Goal: Transaction & Acquisition: Purchase product/service

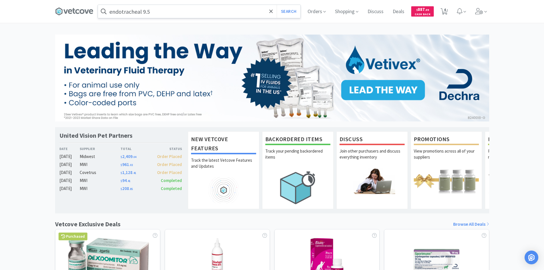
click at [176, 11] on input "endotracheal 9.5" at bounding box center [199, 11] width 202 height 13
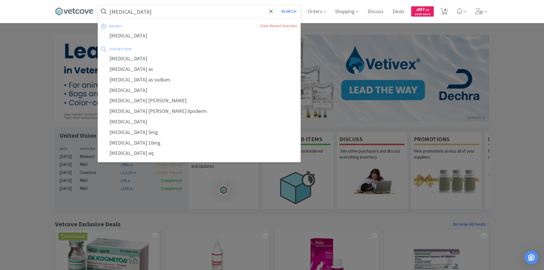
type input "[MEDICAL_DATA]"
click at [277, 5] on button "Search" at bounding box center [289, 11] width 24 height 13
select select "10"
select select "1"
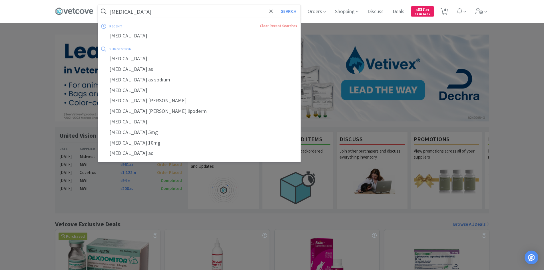
select select "1"
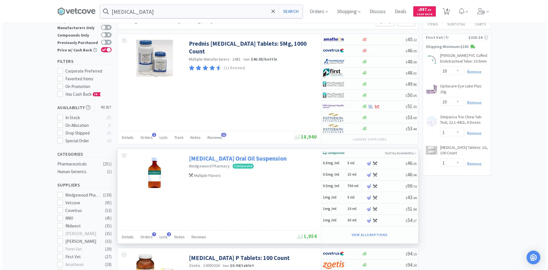
scroll to position [57, 0]
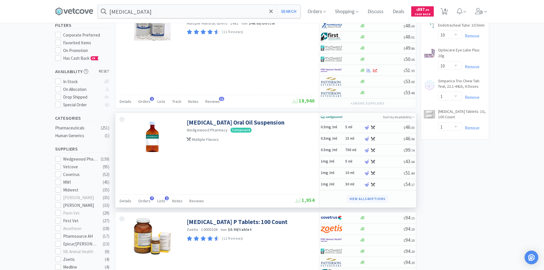
click at [358, 200] on button "View all 54 Options" at bounding box center [367, 199] width 41 height 8
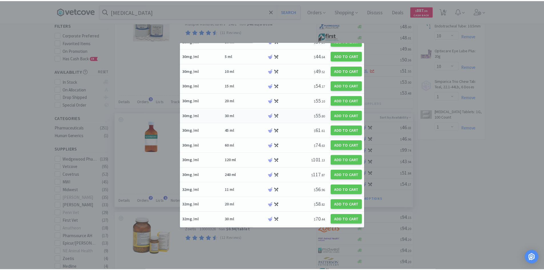
scroll to position [517, 0]
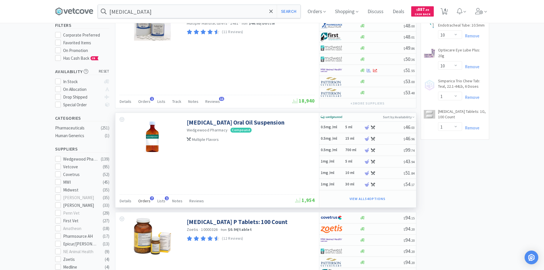
click at [147, 201] on span "Orders" at bounding box center [144, 200] width 12 height 5
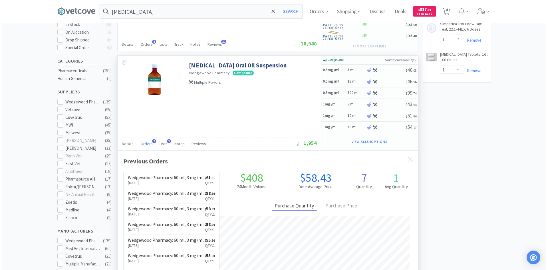
scroll to position [86, 0]
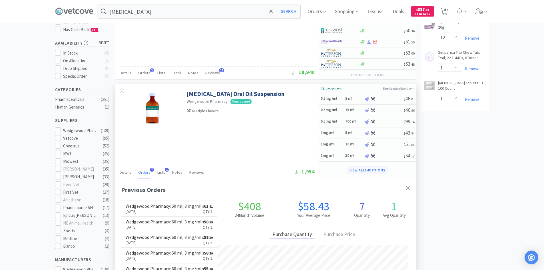
click at [356, 170] on button "View all 54 Options" at bounding box center [367, 170] width 41 height 8
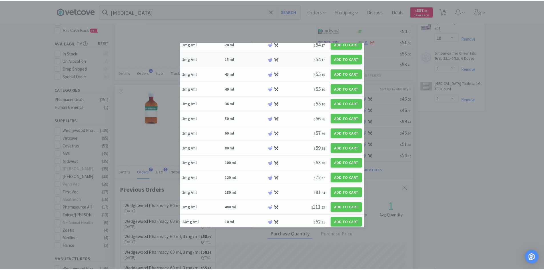
scroll to position [114, 0]
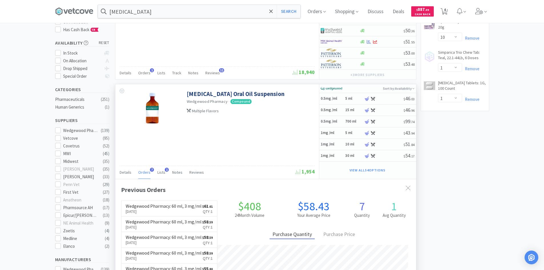
click at [235, 135] on div "[MEDICAL_DATA] Oral Oil Suspension Wedgewood Pharmacy · Compound Multiple Flavo…" at bounding box center [217, 131] width 204 height 95
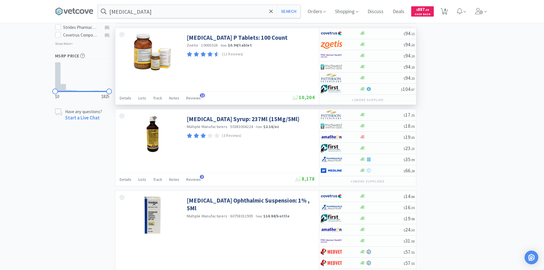
scroll to position [400, 0]
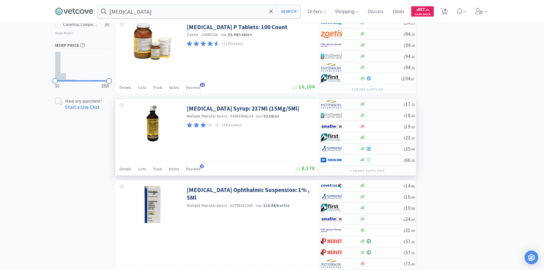
click at [276, 152] on div "[MEDICAL_DATA] Syrup: 237Ml (15Mg/5Ml) Multiple Manufacturers · 50383004224 · f…" at bounding box center [217, 137] width 204 height 77
click at [153, 131] on img at bounding box center [152, 123] width 37 height 37
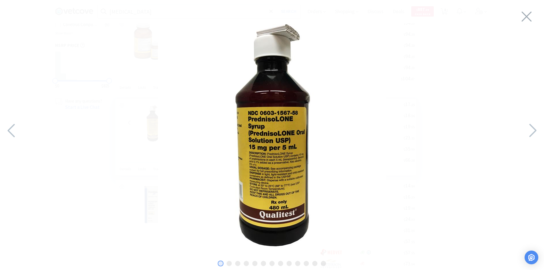
click at [525, 13] on icon at bounding box center [527, 17] width 12 height 16
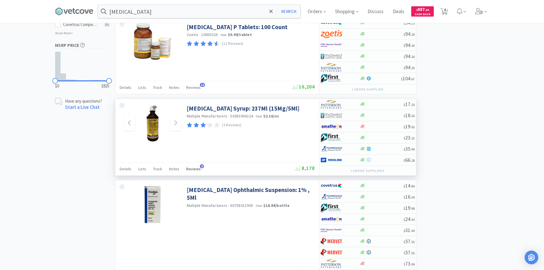
click at [190, 171] on span "Reviews" at bounding box center [193, 168] width 15 height 5
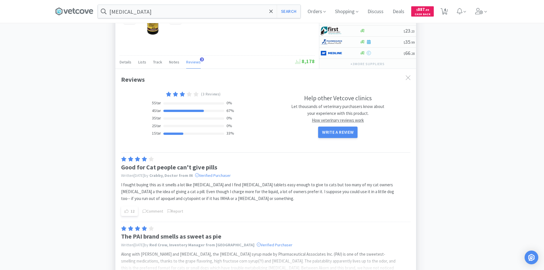
scroll to position [543, 0]
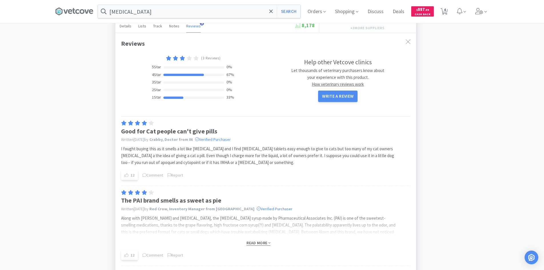
click at [251, 246] on span "Read more" at bounding box center [258, 242] width 24 height 5
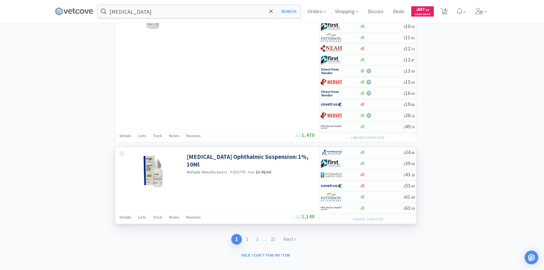
scroll to position [1615, 0]
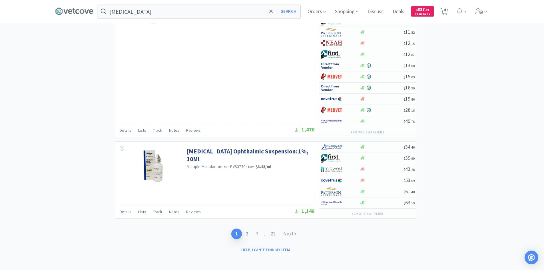
click at [247, 233] on link "2" at bounding box center [247, 233] width 10 height 11
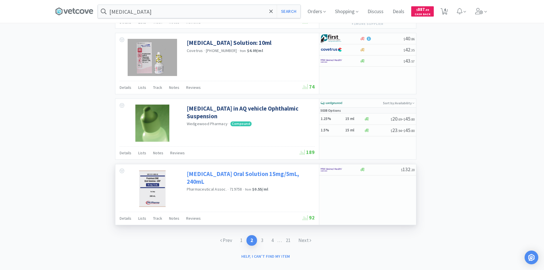
scroll to position [851, 0]
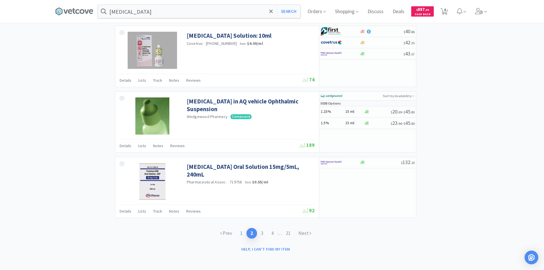
click at [239, 231] on link "1" at bounding box center [241, 233] width 10 height 11
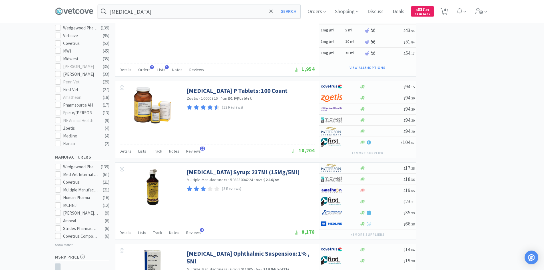
scroll to position [200, 0]
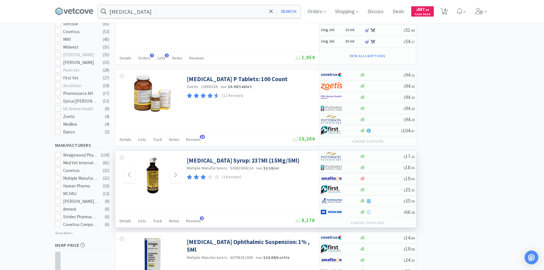
click at [164, 171] on img at bounding box center [152, 175] width 37 height 37
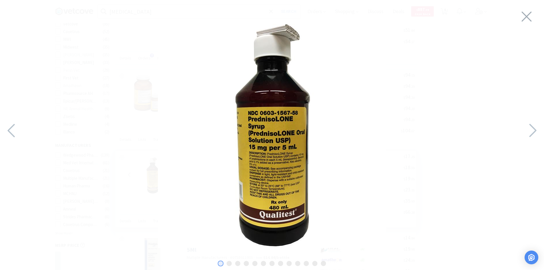
click at [270, 161] on img at bounding box center [272, 133] width 228 height 228
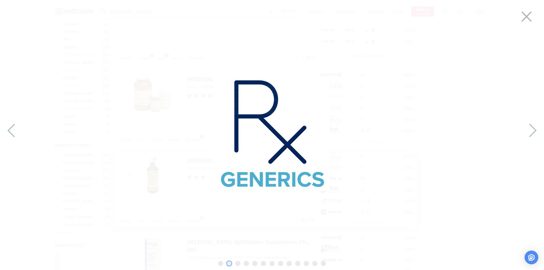
click at [270, 161] on img at bounding box center [272, 134] width 114 height 114
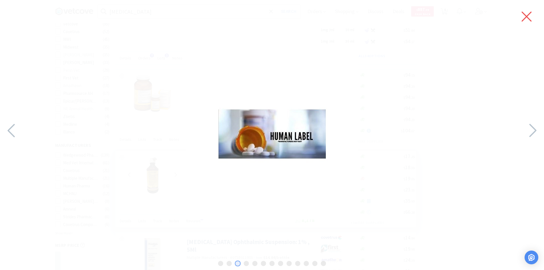
click at [528, 14] on icon at bounding box center [527, 17] width 12 height 16
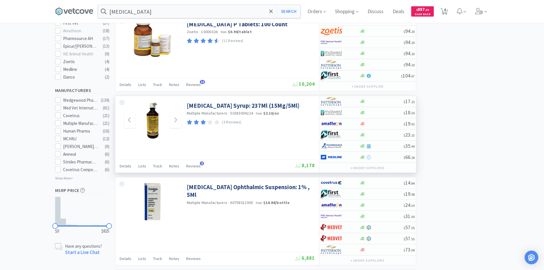
scroll to position [257, 0]
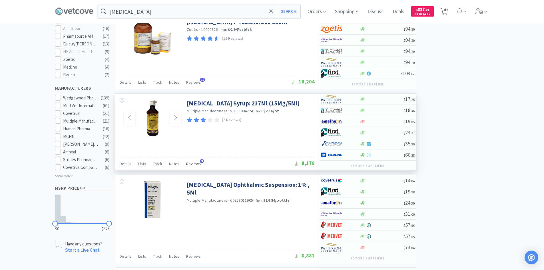
click at [194, 163] on span "Reviews" at bounding box center [193, 163] width 15 height 5
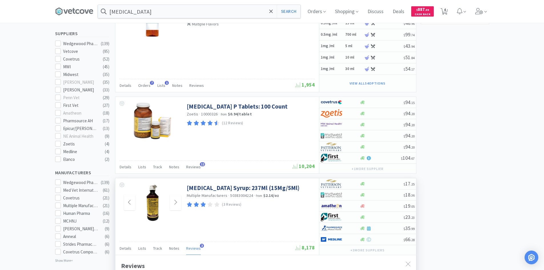
scroll to position [171, 0]
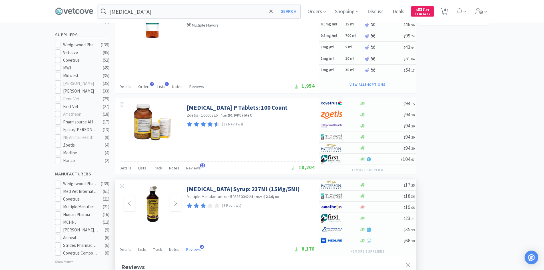
click at [260, 226] on div "[MEDICAL_DATA] Syrup: 237Ml (15Mg/5Ml) Multiple Manufacturers · 50383004224 · f…" at bounding box center [217, 202] width 204 height 47
click at [321, 13] on span "Orders" at bounding box center [316, 11] width 23 height 23
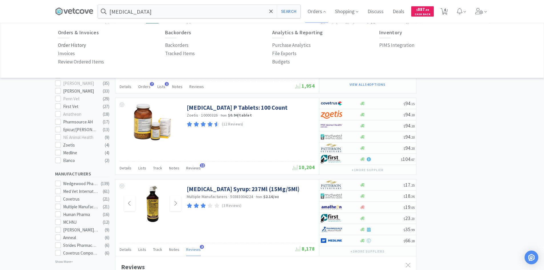
click at [72, 46] on p "Order History" at bounding box center [72, 45] width 28 height 8
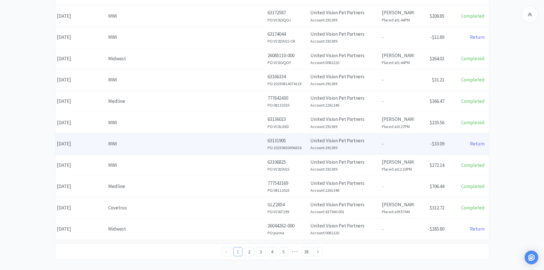
scroll to position [194, 0]
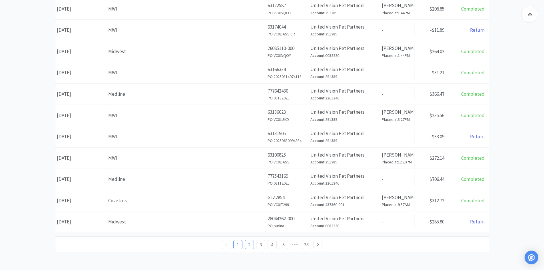
click at [250, 244] on link "2" at bounding box center [249, 244] width 9 height 9
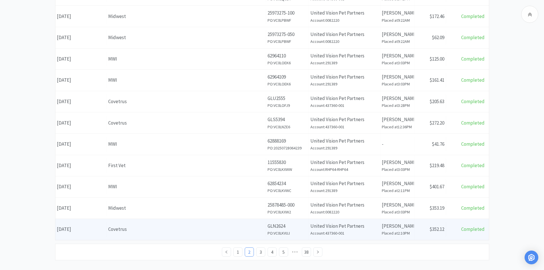
scroll to position [194, 0]
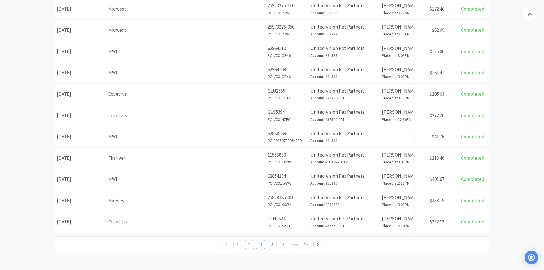
click at [260, 244] on link "3" at bounding box center [260, 244] width 9 height 9
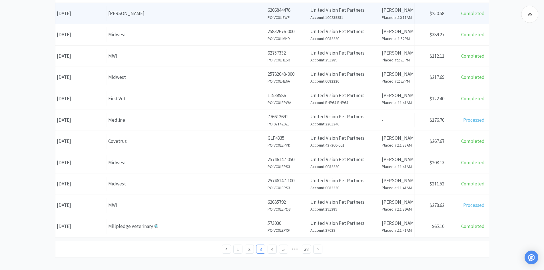
scroll to position [194, 0]
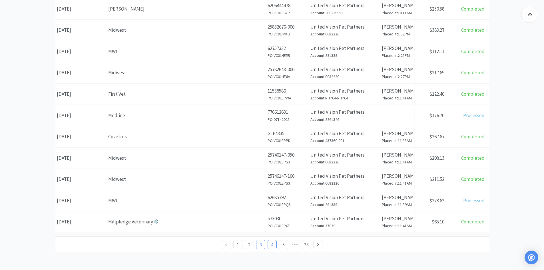
click at [271, 246] on link "4" at bounding box center [272, 244] width 9 height 9
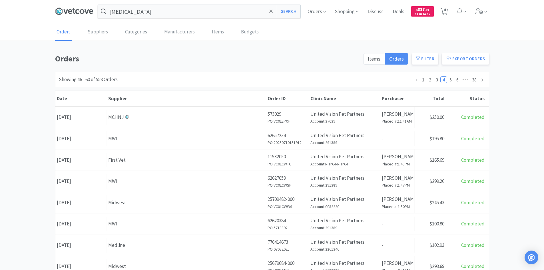
click at [83, 9] on icon at bounding box center [74, 11] width 38 height 9
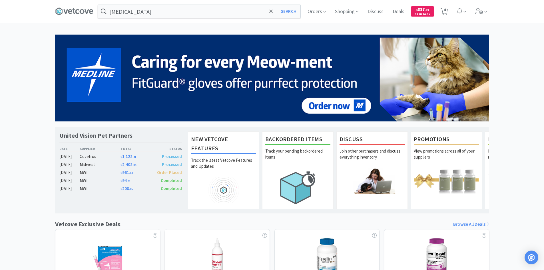
click at [524, 98] on div "United Vision Pet Partners Date Supplier Total Status [DATE] Covetrus $ 1,128 .…" at bounding box center [272, 252] width 544 height 435
click at [69, 9] on icon at bounding box center [74, 11] width 38 height 9
click at [316, 11] on span "Orders" at bounding box center [316, 11] width 23 height 23
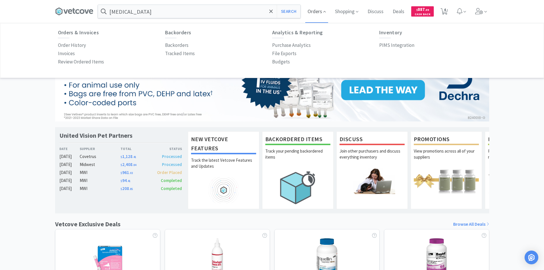
click at [323, 11] on icon at bounding box center [324, 11] width 3 height 5
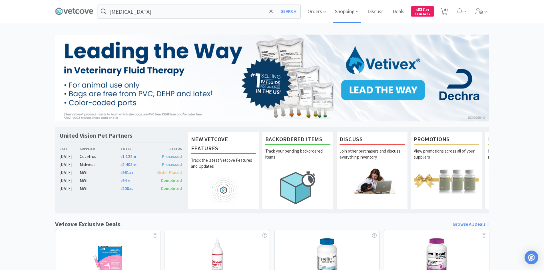
click at [350, 11] on span "Shopping" at bounding box center [347, 11] width 28 height 23
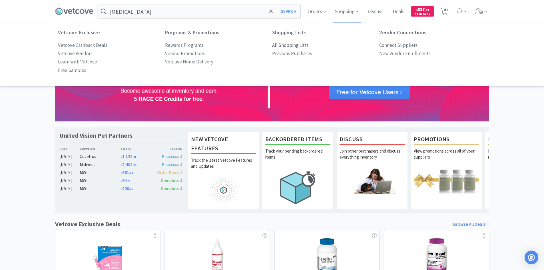
click at [278, 46] on p "All Shopping Lists" at bounding box center [290, 45] width 37 height 8
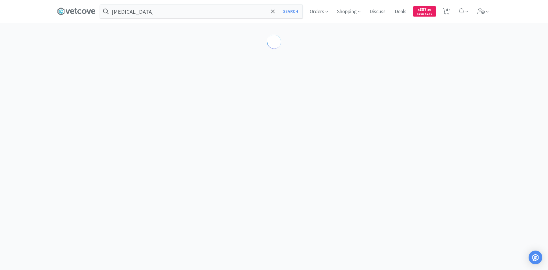
select select "10"
select select "1"
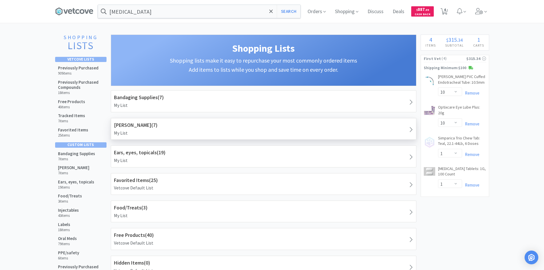
click at [195, 132] on p "My List" at bounding box center [263, 132] width 299 height 7
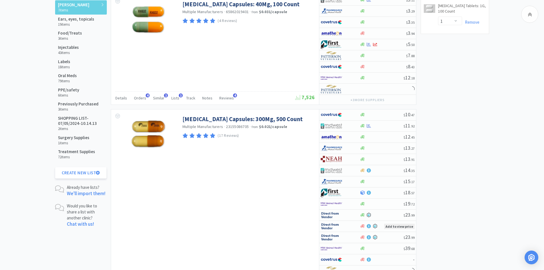
scroll to position [200, 0]
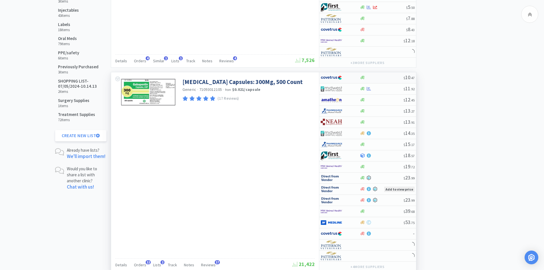
click at [345, 79] on div at bounding box center [336, 78] width 31 height 10
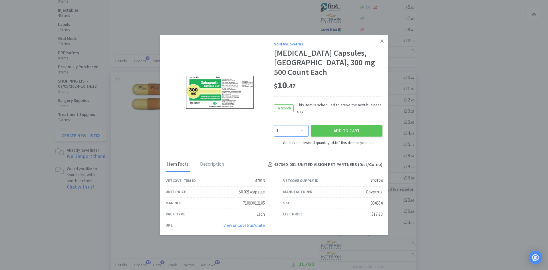
click at [300, 125] on select "Enter Quantity 1 2 3 4 5 6 7 8 9 10 11 12 13 14 15 16 17 18 19 20 Enter Quantity" at bounding box center [291, 130] width 35 height 11
select select "2"
click at [274, 125] on select "Enter Quantity 1 2 3 4 5 6 7 8 9 10 11 12 13 14 15 16 17 18 19 20 Enter Quantity" at bounding box center [291, 130] width 35 height 11
click at [326, 125] on button "Add to Cart" at bounding box center [347, 130] width 72 height 11
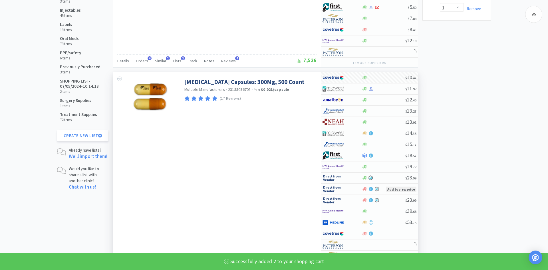
select select "2"
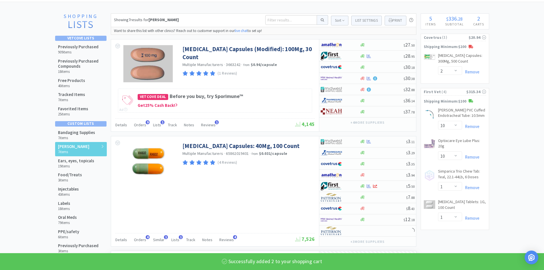
scroll to position [0, 0]
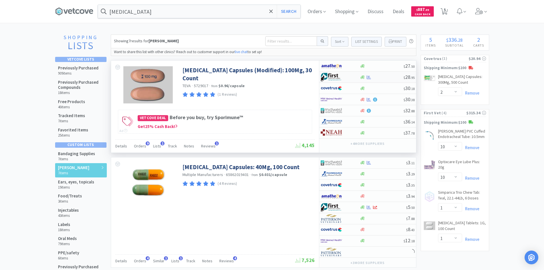
click at [349, 76] on div at bounding box center [336, 77] width 31 height 10
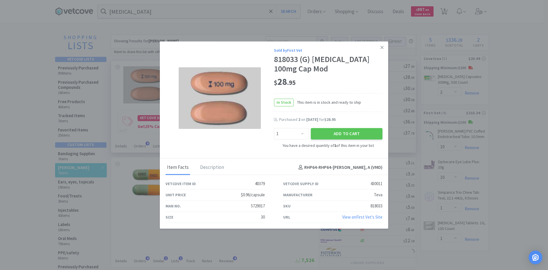
click at [299, 141] on div "Sold by First Vet 818033 (G) [MEDICAL_DATA] 100mg Cap Mod $ 28 . 95 In Stock Th…" at bounding box center [328, 98] width 109 height 102
drag, startPoint x: 298, startPoint y: 134, endPoint x: 297, endPoint y: 131, distance: 3.3
click at [298, 134] on select "Enter Quantity 1 2 3 4 5 6 7 8 9 10 11 12 13 14 15 16 17 18 19 20 Enter Quantity" at bounding box center [291, 133] width 35 height 11
select select "2"
click at [274, 128] on select "Enter Quantity 1 2 3 4 5 6 7 8 9 10 11 12 13 14 15 16 17 18 19 20 Enter Quantity" at bounding box center [291, 133] width 35 height 11
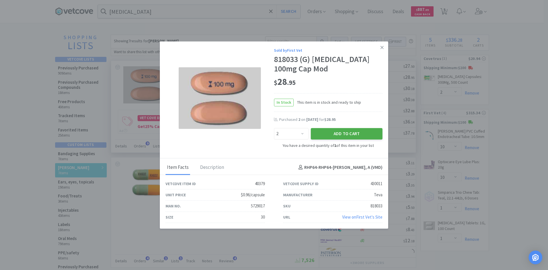
click at [321, 135] on button "Add to Cart" at bounding box center [347, 133] width 72 height 11
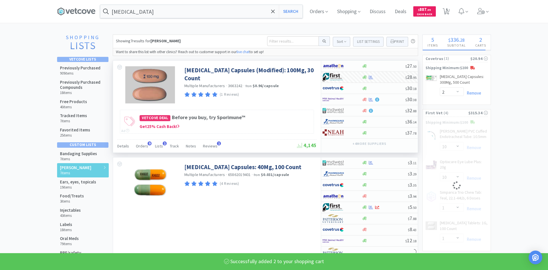
select select "2"
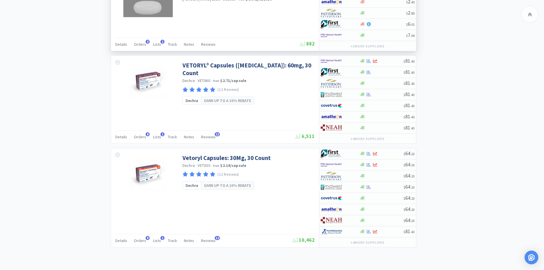
scroll to position [584, 0]
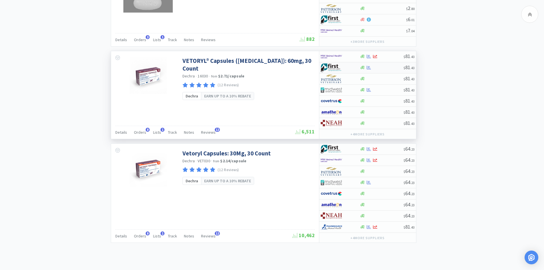
click at [346, 66] on div at bounding box center [336, 68] width 31 height 10
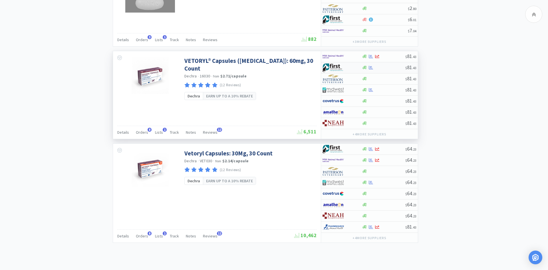
select select "1"
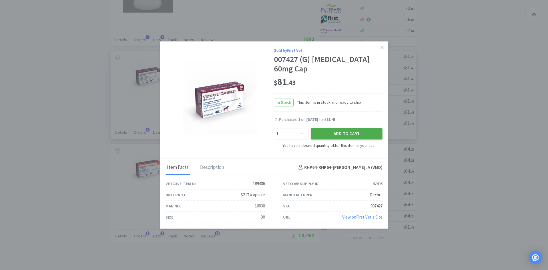
click at [336, 128] on button "Add to Cart" at bounding box center [347, 133] width 72 height 11
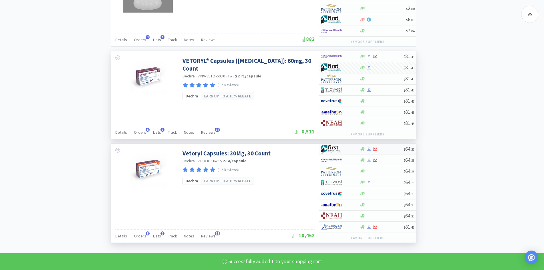
select select "1"
click at [350, 152] on div at bounding box center [336, 149] width 31 height 10
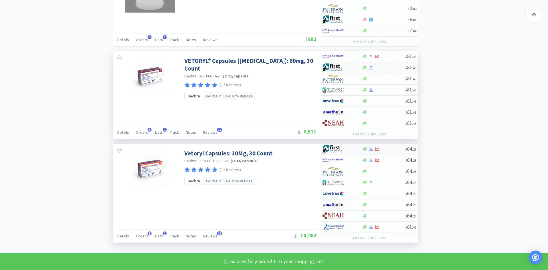
select select "1"
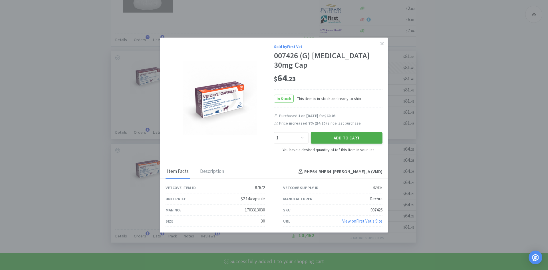
click at [345, 135] on button "Add to Cart" at bounding box center [347, 137] width 72 height 11
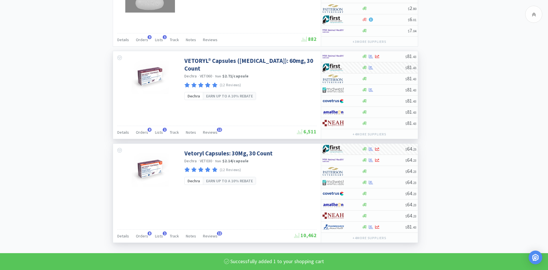
select select "1"
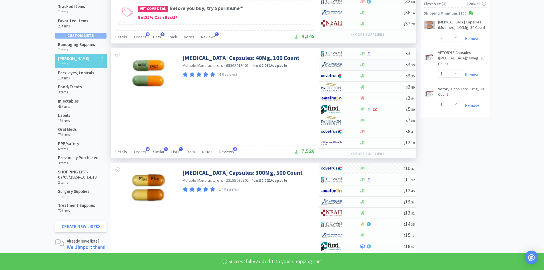
scroll to position [0, 0]
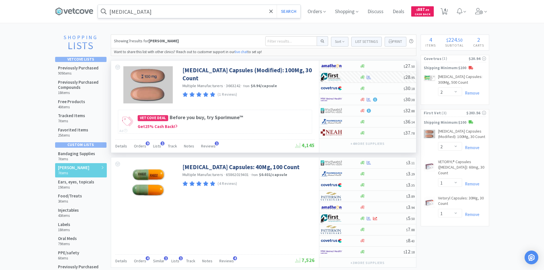
click at [145, 14] on input "[MEDICAL_DATA]" at bounding box center [199, 11] width 202 height 13
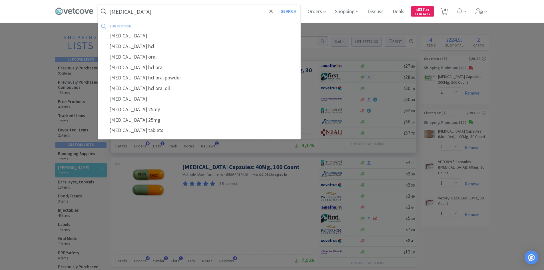
type input "[MEDICAL_DATA]"
click at [277, 5] on button "Search" at bounding box center [289, 11] width 24 height 13
select select "2"
select select "1"
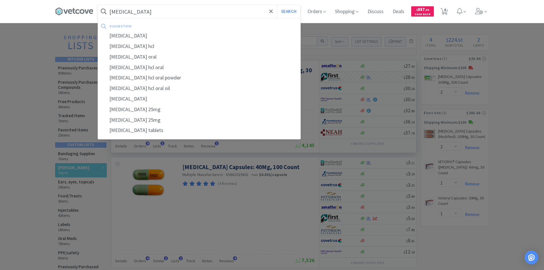
select select "1"
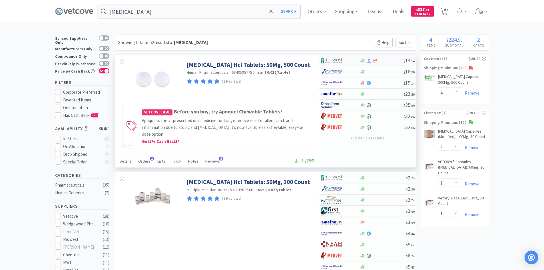
click at [350, 61] on div at bounding box center [336, 61] width 31 height 10
select select "1"
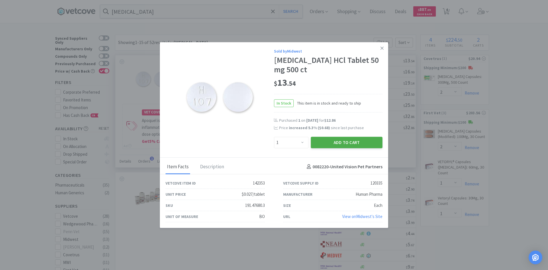
click at [331, 142] on button "Add to Cart" at bounding box center [347, 142] width 72 height 11
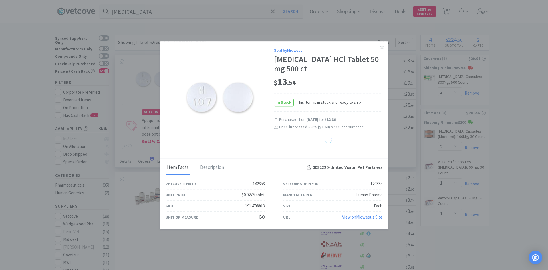
select select "1"
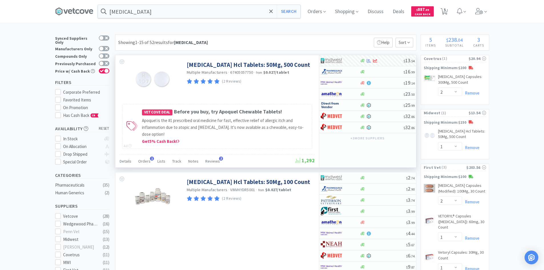
click at [326, 11] on icon at bounding box center [324, 11] width 3 height 5
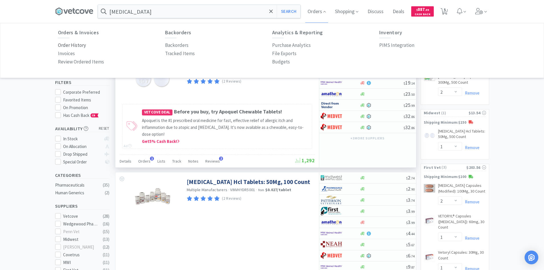
click at [73, 45] on p "Order History" at bounding box center [72, 45] width 28 height 8
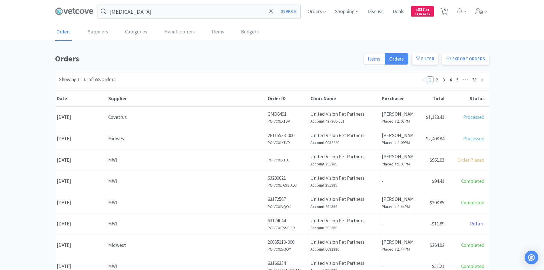
click at [377, 61] on span "Items" at bounding box center [374, 58] width 13 height 7
click at [368, 61] on input "Items" at bounding box center [368, 61] width 0 height 0
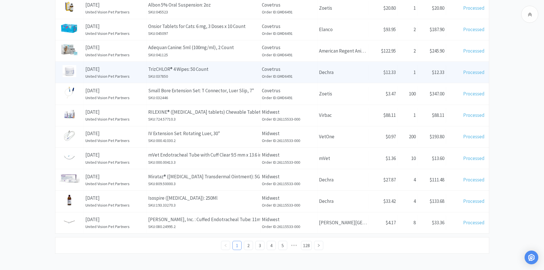
scroll to position [196, 0]
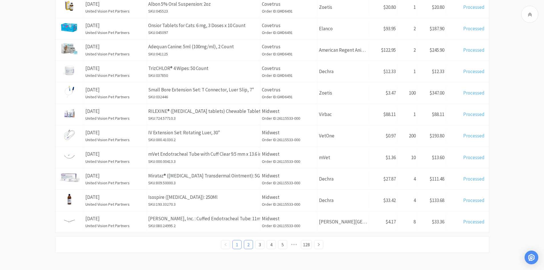
click at [250, 243] on link "2" at bounding box center [248, 244] width 9 height 9
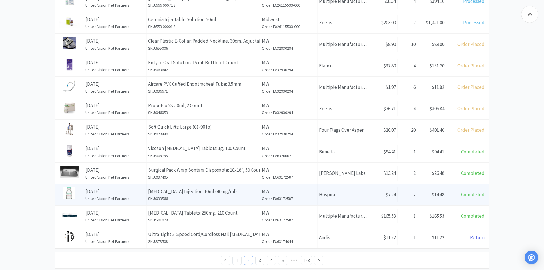
scroll to position [196, 0]
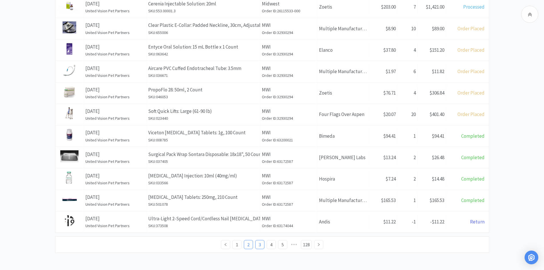
click at [258, 243] on link "3" at bounding box center [260, 244] width 9 height 9
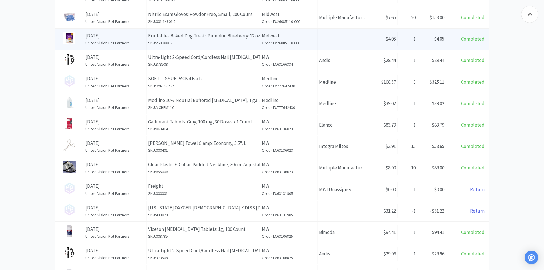
scroll to position [196, 0]
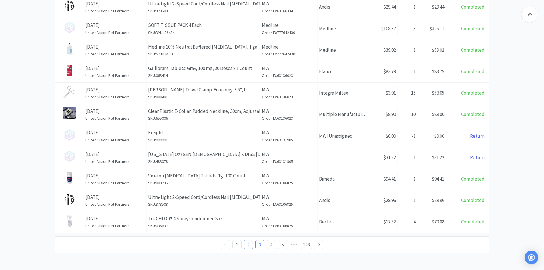
click at [248, 242] on link "2" at bounding box center [248, 244] width 9 height 9
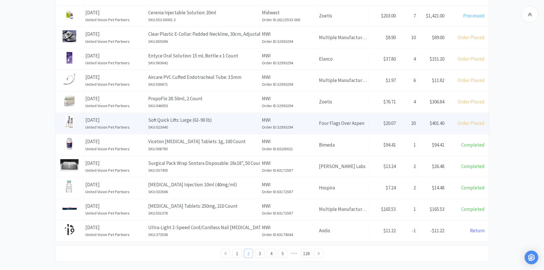
scroll to position [196, 0]
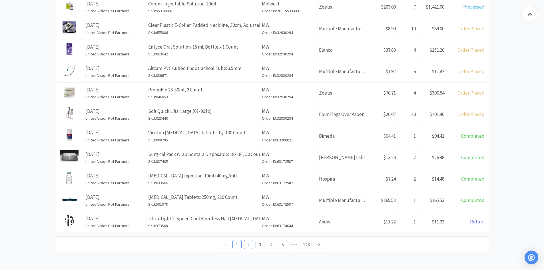
click at [240, 244] on link "1" at bounding box center [237, 244] width 9 height 9
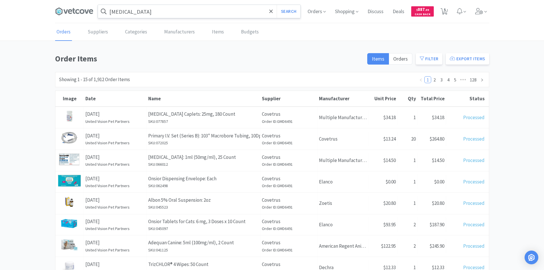
click at [240, 11] on input "[MEDICAL_DATA]" at bounding box center [199, 11] width 202 height 13
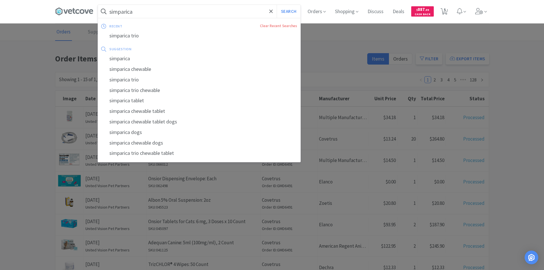
type input "simparica"
click at [277, 5] on button "Search" at bounding box center [289, 11] width 24 height 13
select select "2"
select select "1"
select select "2"
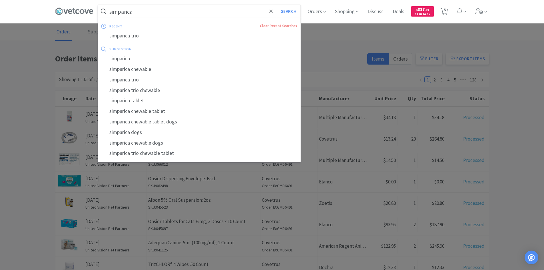
select select "1"
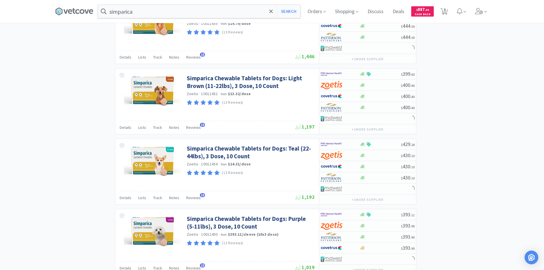
scroll to position [943, 0]
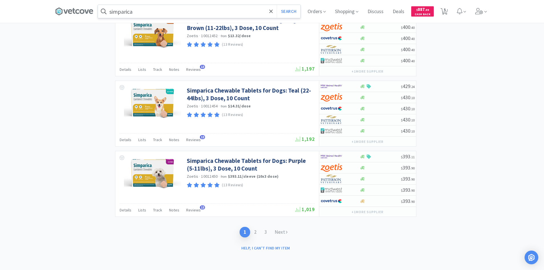
click at [177, 9] on input "simparica" at bounding box center [199, 11] width 202 height 13
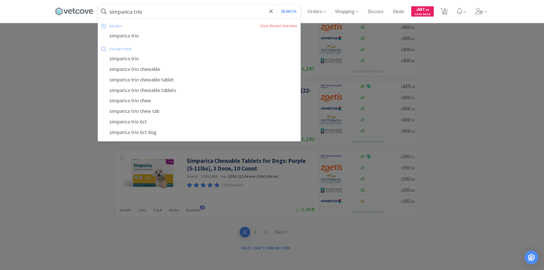
click at [277, 5] on button "Search" at bounding box center [289, 11] width 24 height 13
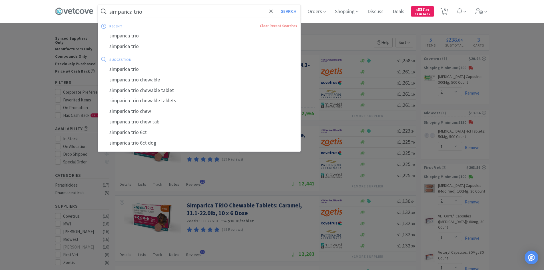
click at [157, 7] on input "simparica trio" at bounding box center [199, 11] width 202 height 13
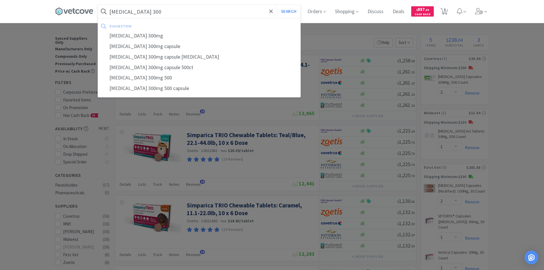
type input "[MEDICAL_DATA] 300"
click at [277, 5] on button "Search" at bounding box center [289, 11] width 24 height 13
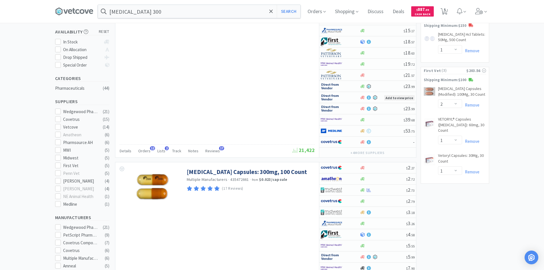
scroll to position [114, 0]
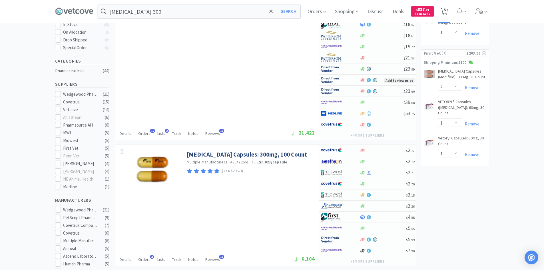
click at [450, 9] on span "5" at bounding box center [444, 11] width 12 height 23
select select "2"
select select "1"
select select "2"
select select "1"
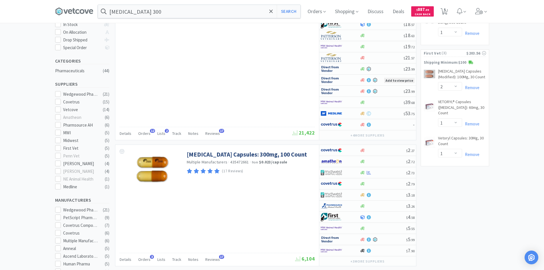
select select "1"
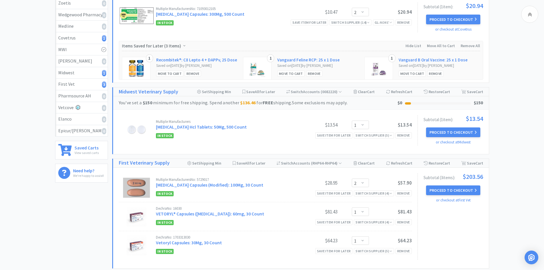
scroll to position [158, 0]
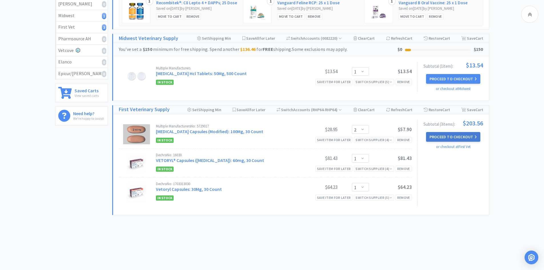
click at [440, 133] on button "Proceed to Checkout" at bounding box center [453, 137] width 54 height 10
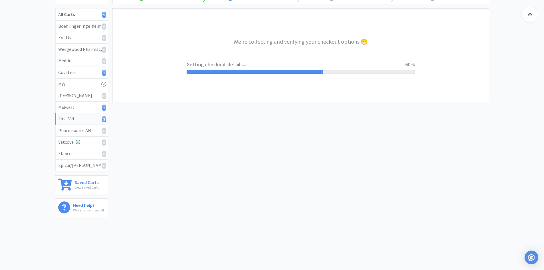
select select "companycredit"
select select "FIS"
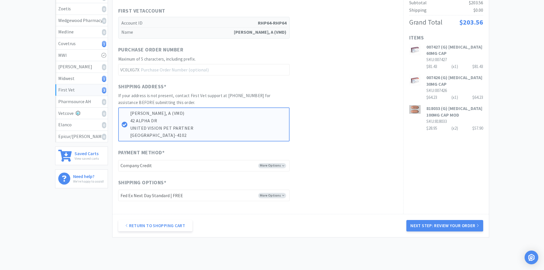
scroll to position [121, 0]
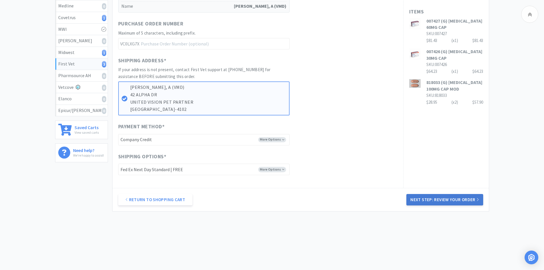
click at [421, 196] on button "Next Step: Review Your Order" at bounding box center [444, 199] width 77 height 11
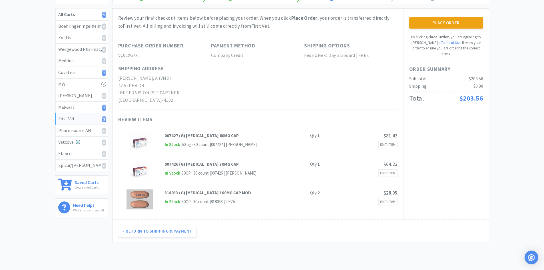
scroll to position [0, 0]
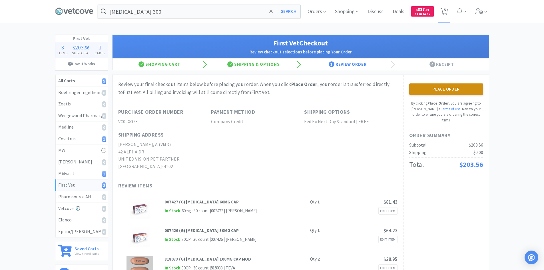
click at [429, 85] on button "Place Order" at bounding box center [446, 88] width 74 height 11
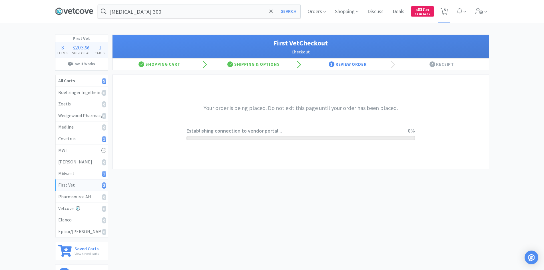
click at [78, 14] on icon at bounding box center [74, 11] width 38 height 9
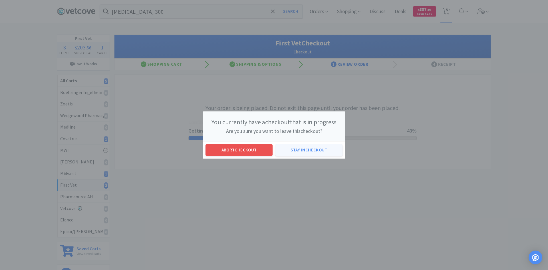
click at [303, 150] on button "Stay in checkout" at bounding box center [309, 149] width 67 height 11
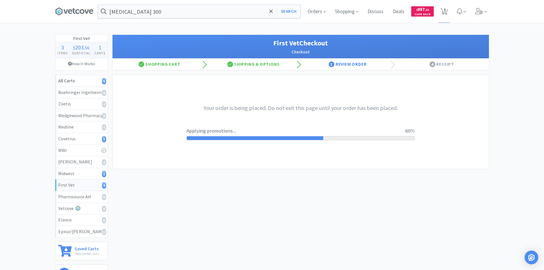
click at [304, 98] on div "Your order is being placed. Do not exit this page until your order has been pla…" at bounding box center [300, 122] width 228 height 94
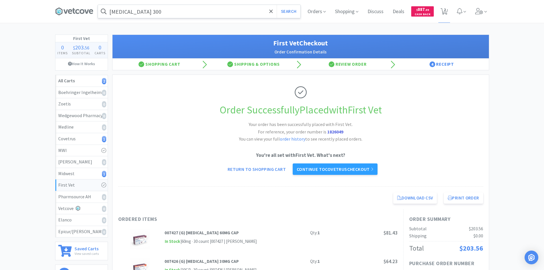
click at [129, 13] on input "[MEDICAL_DATA] 300" at bounding box center [199, 11] width 202 height 13
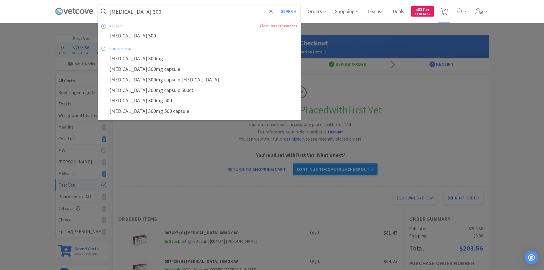
click at [155, 12] on input "[MEDICAL_DATA] 300" at bounding box center [199, 11] width 202 height 13
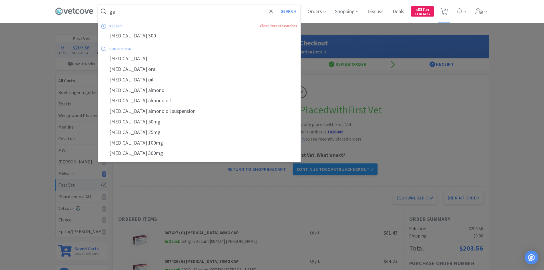
type input "g"
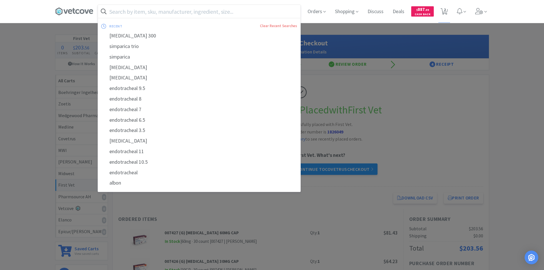
click at [518, 104] on div at bounding box center [272, 135] width 544 height 270
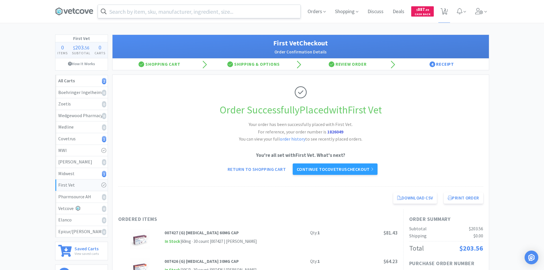
click at [181, 12] on input "text" at bounding box center [199, 11] width 202 height 13
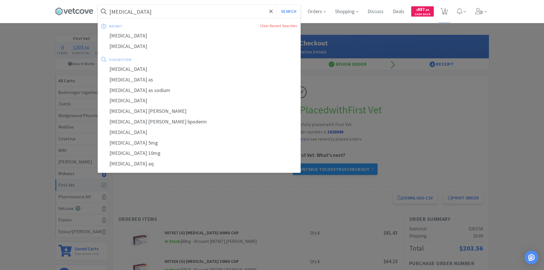
type input "[MEDICAL_DATA]"
click at [277, 5] on button "Search" at bounding box center [289, 11] width 24 height 13
select select "2"
select select "1"
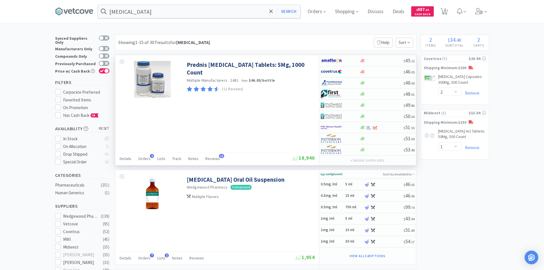
click at [262, 133] on div "Prednis [MEDICAL_DATA] Tablets: 5Mg, 1000 Count Multiple Manufacturers · 2481 ·…" at bounding box center [217, 110] width 204 height 110
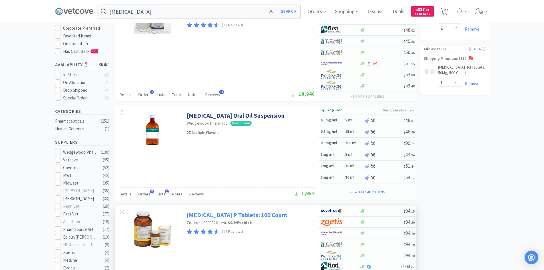
scroll to position [114, 0]
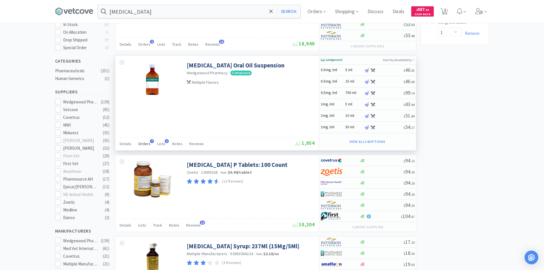
click at [144, 142] on span "Orders" at bounding box center [144, 143] width 12 height 5
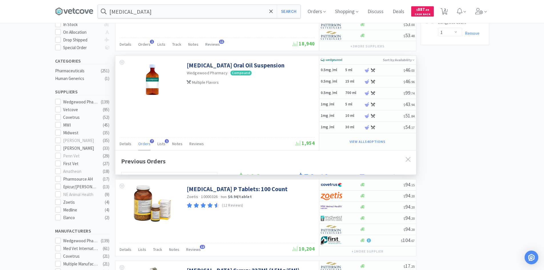
scroll to position [153, 301]
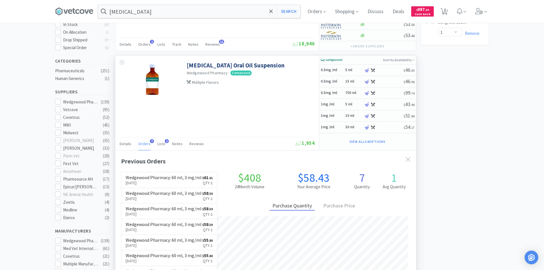
click at [248, 123] on div "[MEDICAL_DATA] Oral Oil Suspension Wedgewood Pharmacy · Compound Multiple Flavo…" at bounding box center [217, 103] width 204 height 95
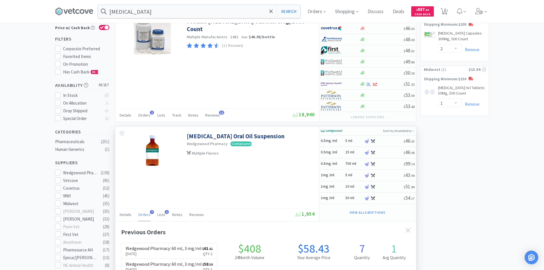
scroll to position [0, 0]
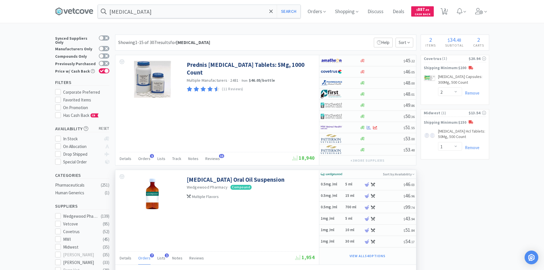
click at [248, 123] on div "Prednis [MEDICAL_DATA] Tablets: 5Mg, 1000 Count Multiple Manufacturers · 2481 ·…" at bounding box center [217, 110] width 204 height 110
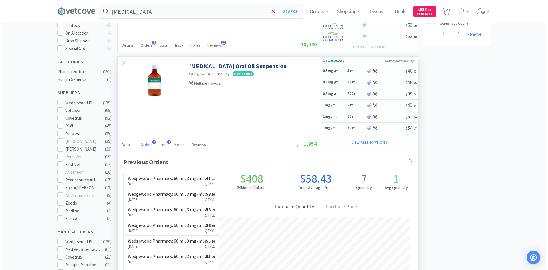
scroll to position [114, 0]
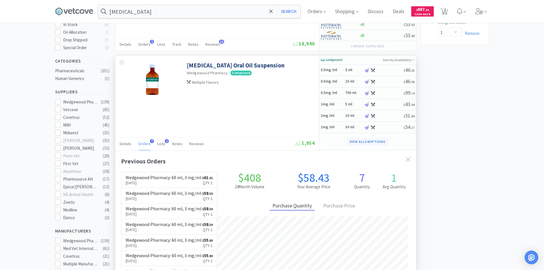
click at [356, 141] on button "View all 54 Options" at bounding box center [367, 142] width 41 height 8
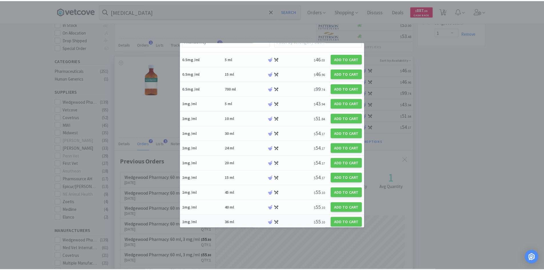
scroll to position [0, 0]
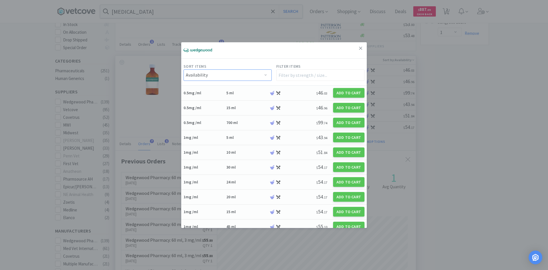
click at [200, 74] on select "Availability Price Size Strength" at bounding box center [228, 74] width 88 height 11
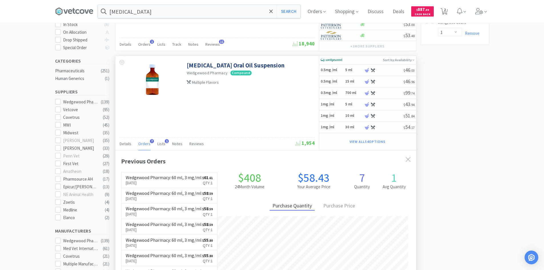
click at [242, 111] on div "[MEDICAL_DATA] Oral Oil Suspension Wedgewood Pharmacy · Compound Multiple Flavo…" at bounding box center [217, 103] width 204 height 95
click at [238, 110] on div "[MEDICAL_DATA] Oral Oil Suspension Wedgewood Pharmacy · Compound Multiple Flavo…" at bounding box center [217, 103] width 204 height 95
click at [246, 126] on div "[MEDICAL_DATA] Oral Oil Suspension Wedgewood Pharmacy · Compound Multiple Flavo…" at bounding box center [217, 103] width 204 height 95
